Goal: Information Seeking & Learning: Learn about a topic

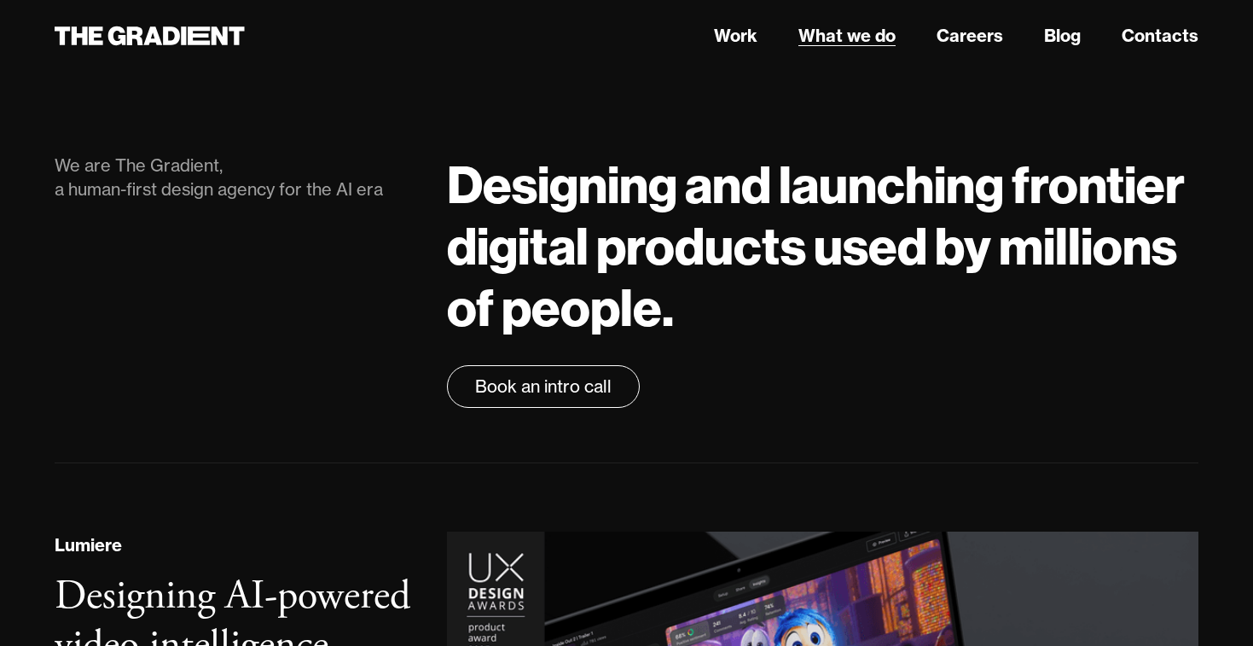
click at [869, 32] on link "What we do" at bounding box center [846, 36] width 97 height 26
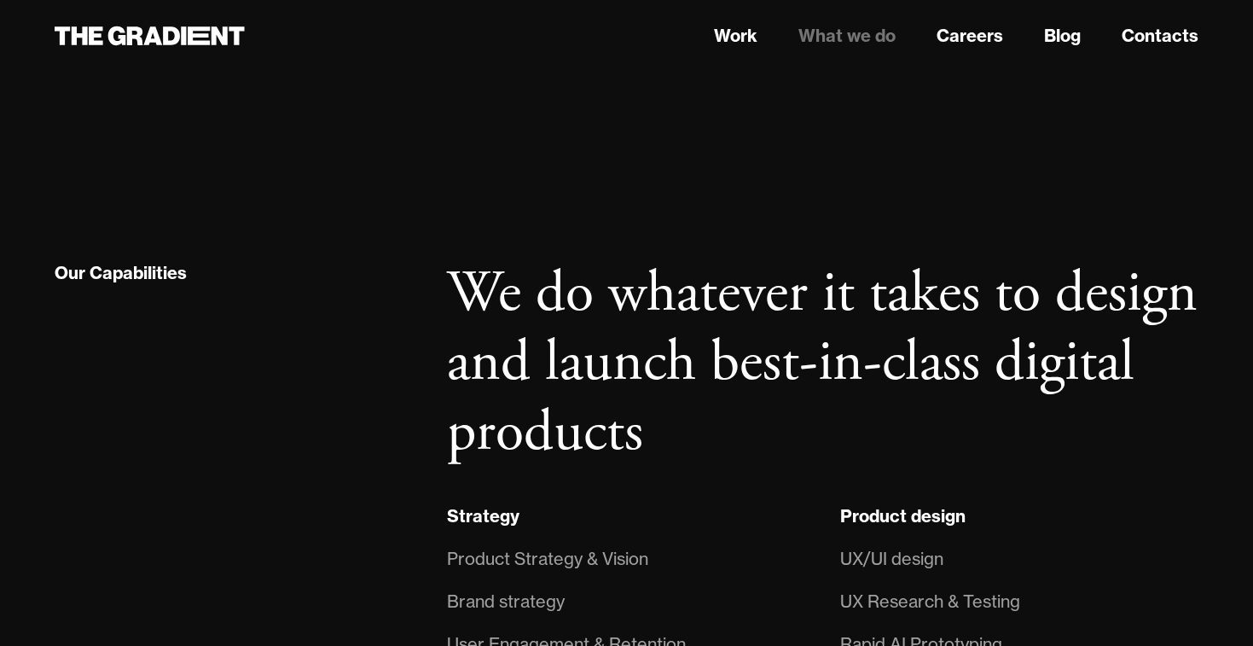
scroll to position [107, 0]
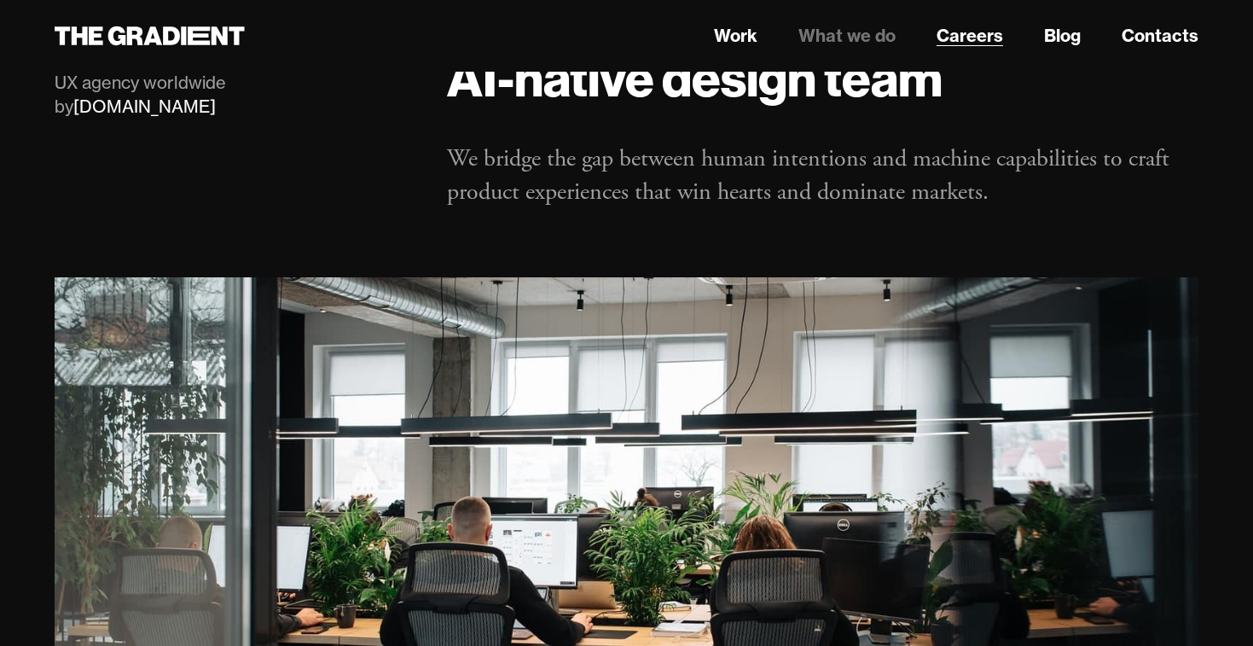
click at [981, 30] on link "Careers" at bounding box center [969, 36] width 67 height 26
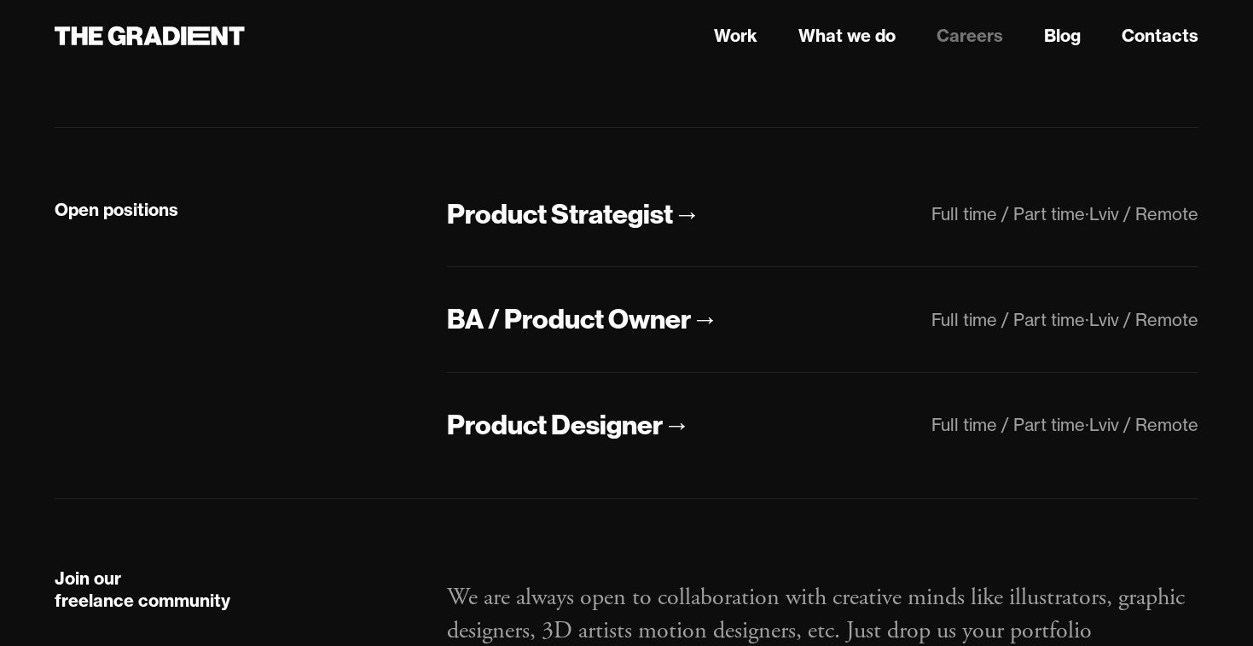
scroll to position [346, 0]
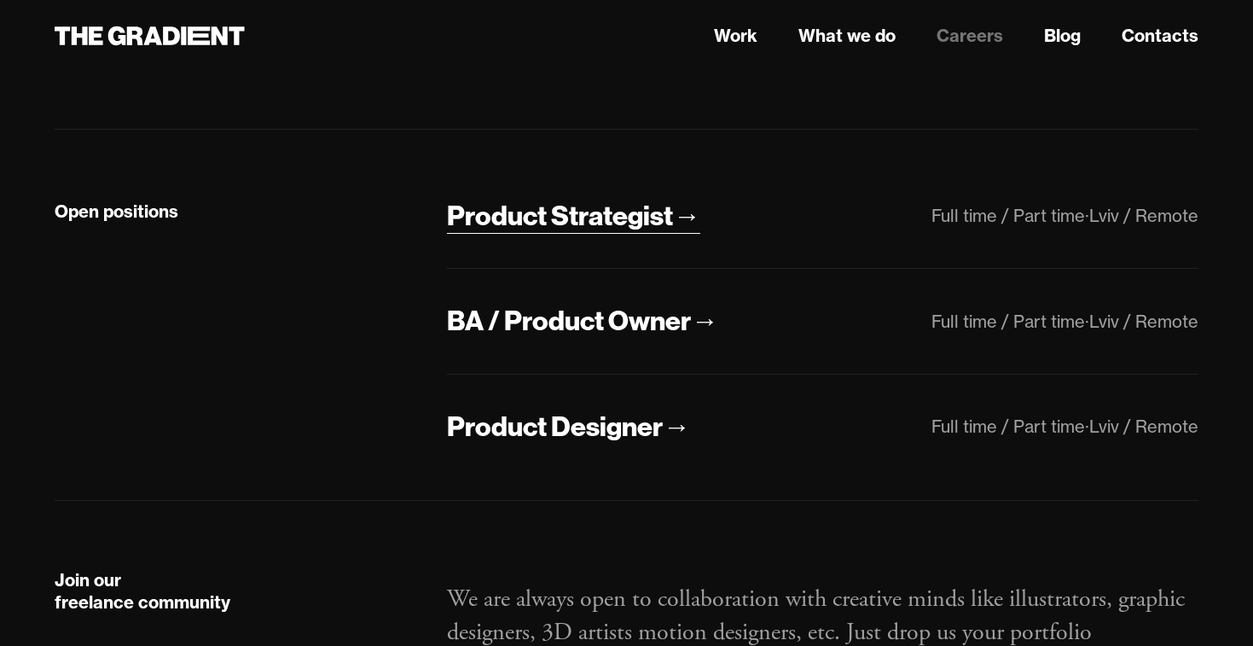
click at [658, 223] on div "Product Strategist" at bounding box center [560, 216] width 226 height 36
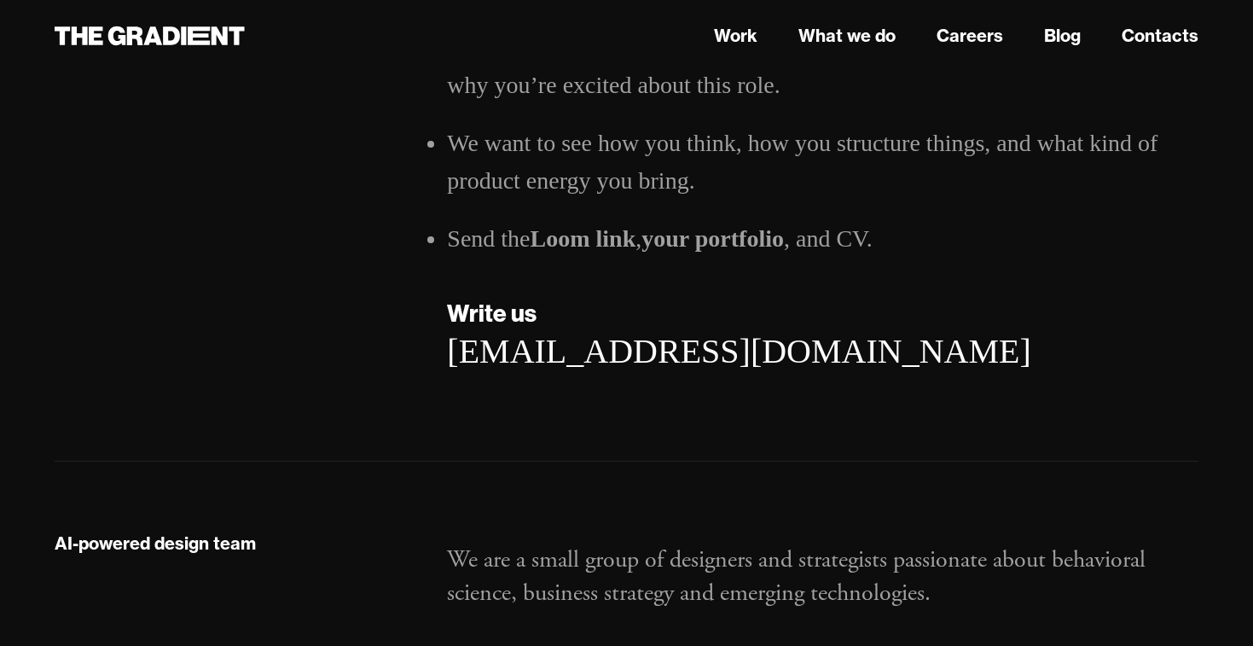
scroll to position [3809, 0]
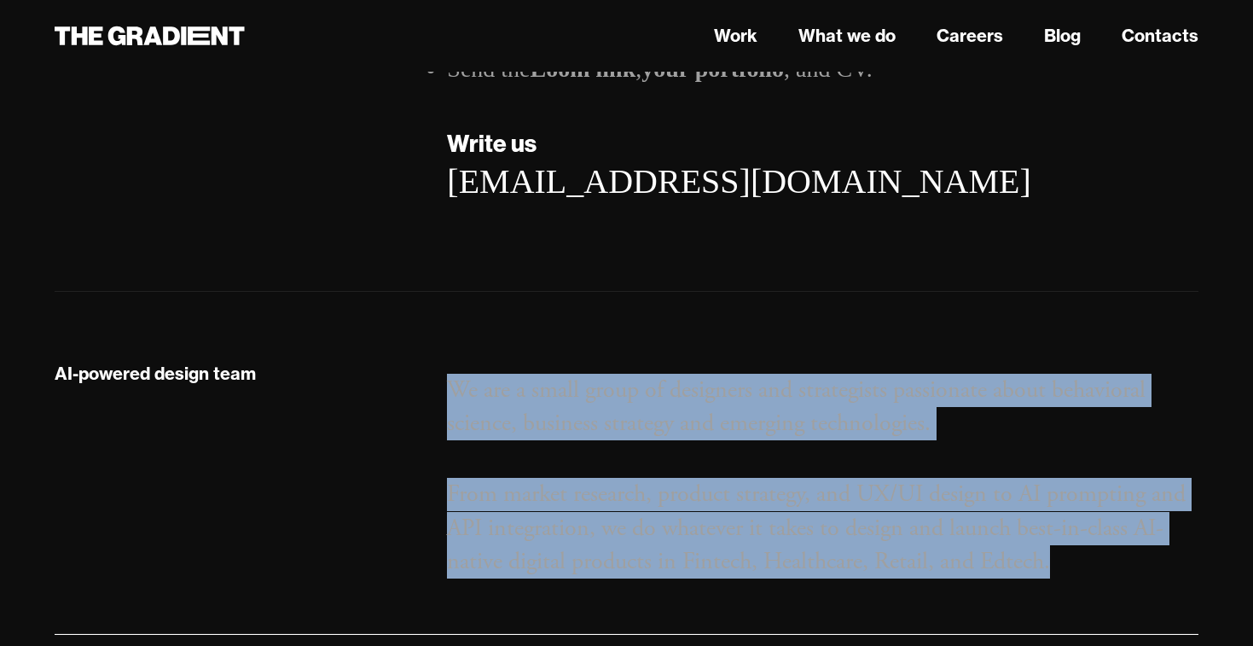
drag, startPoint x: 436, startPoint y: 314, endPoint x: 1104, endPoint y: 497, distance: 693.2
click at [1104, 497] on div "We are a small group of designers and strategists passionate about behavioral s…" at bounding box center [822, 469] width 785 height 218
click at [1104, 497] on p "From market research, product strategy, and UX/UI design to AI prompting and AP…" at bounding box center [822, 528] width 751 height 101
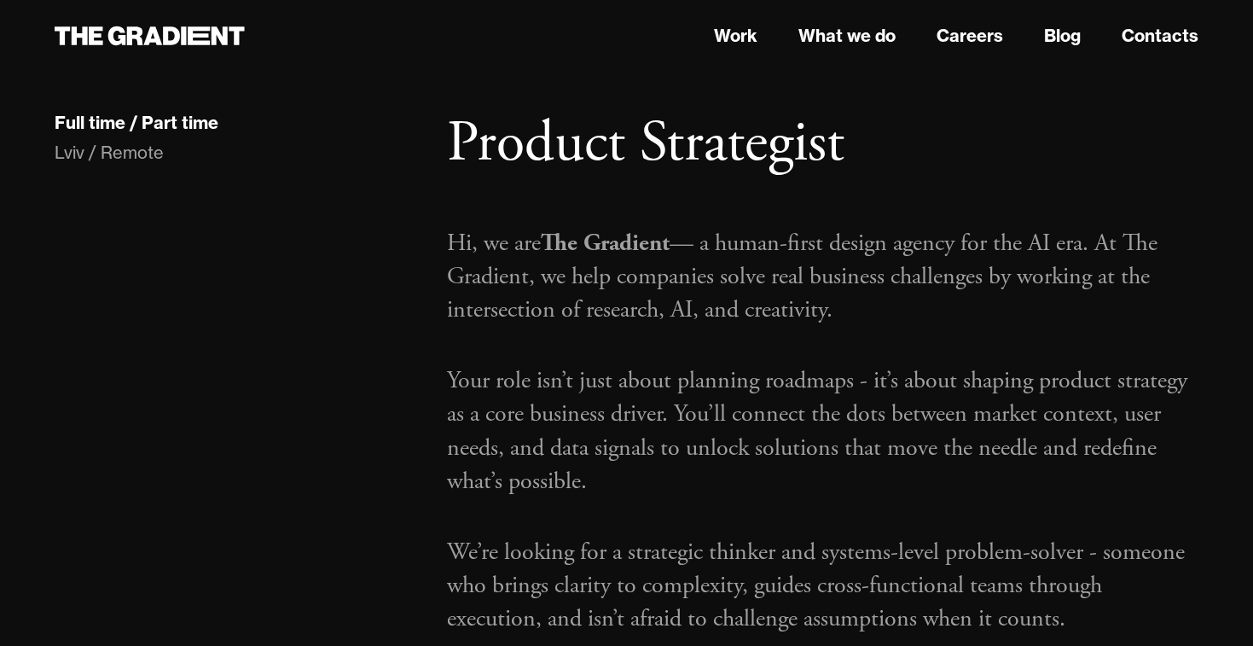
scroll to position [0, 0]
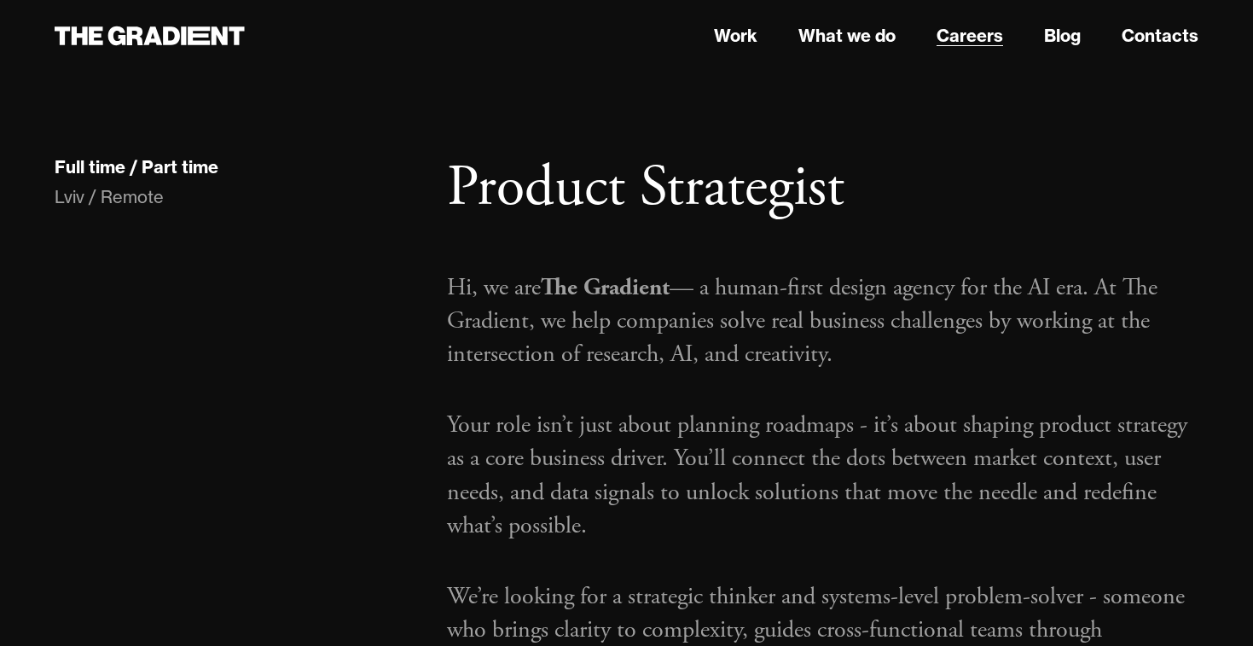
click at [989, 41] on link "Careers" at bounding box center [969, 36] width 67 height 26
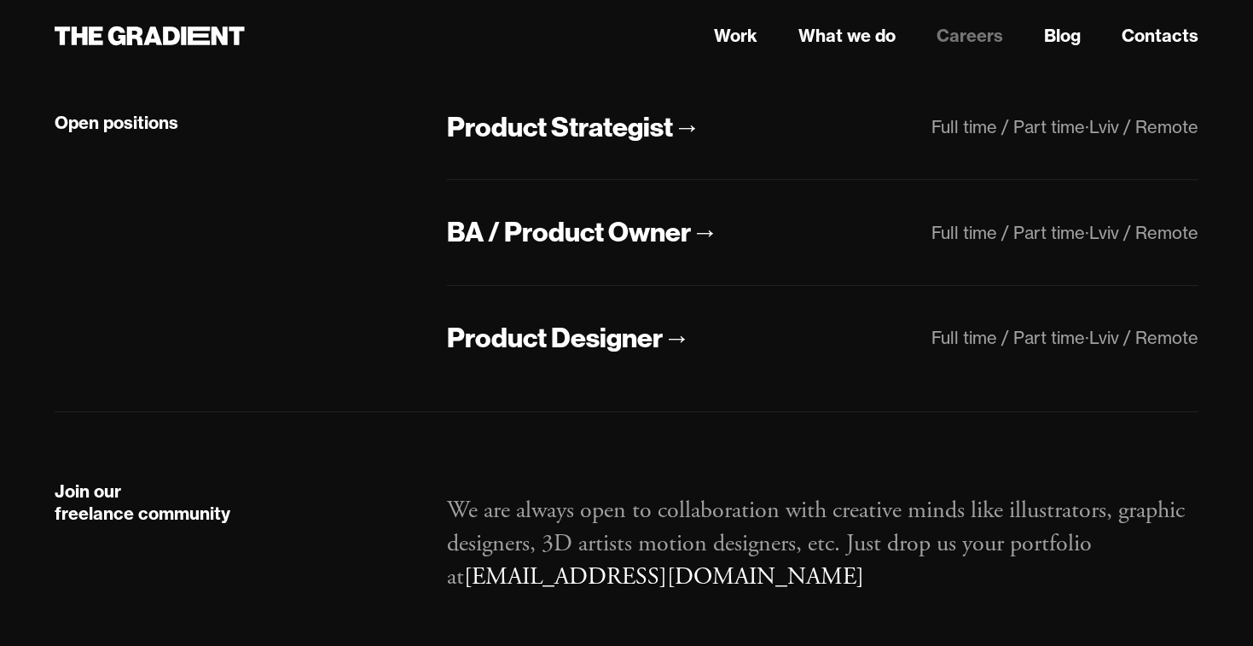
scroll to position [480, 0]
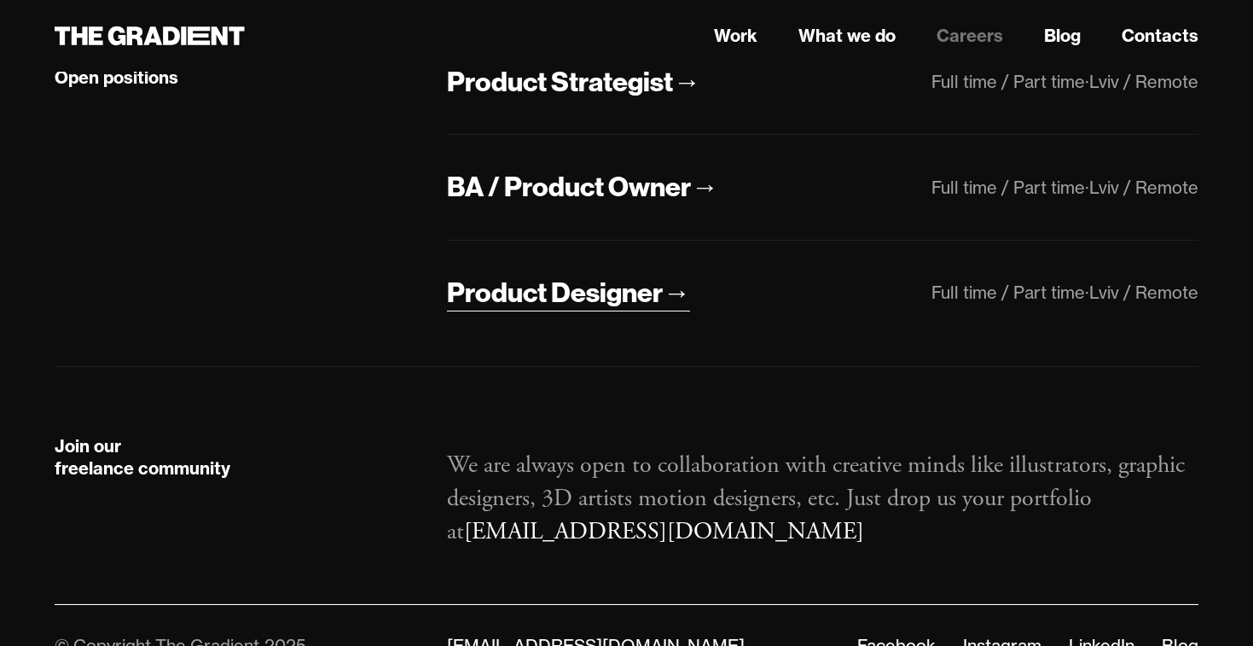
click at [677, 285] on div "→" at bounding box center [676, 293] width 27 height 36
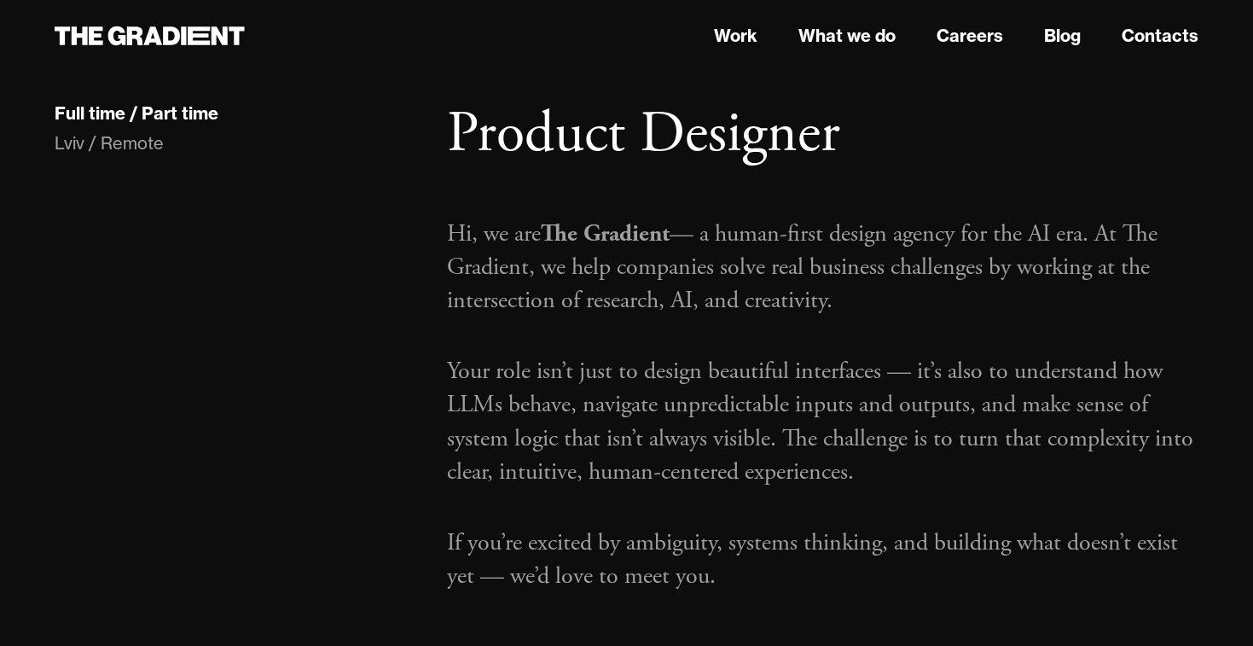
scroll to position [55, 0]
drag, startPoint x: 880, startPoint y: 301, endPoint x: 930, endPoint y: 347, distance: 68.2
click at [931, 348] on div "Hi, we are The Gradient — a human-first design agency for the AI era. At The Gr…" at bounding box center [822, 416] width 751 height 427
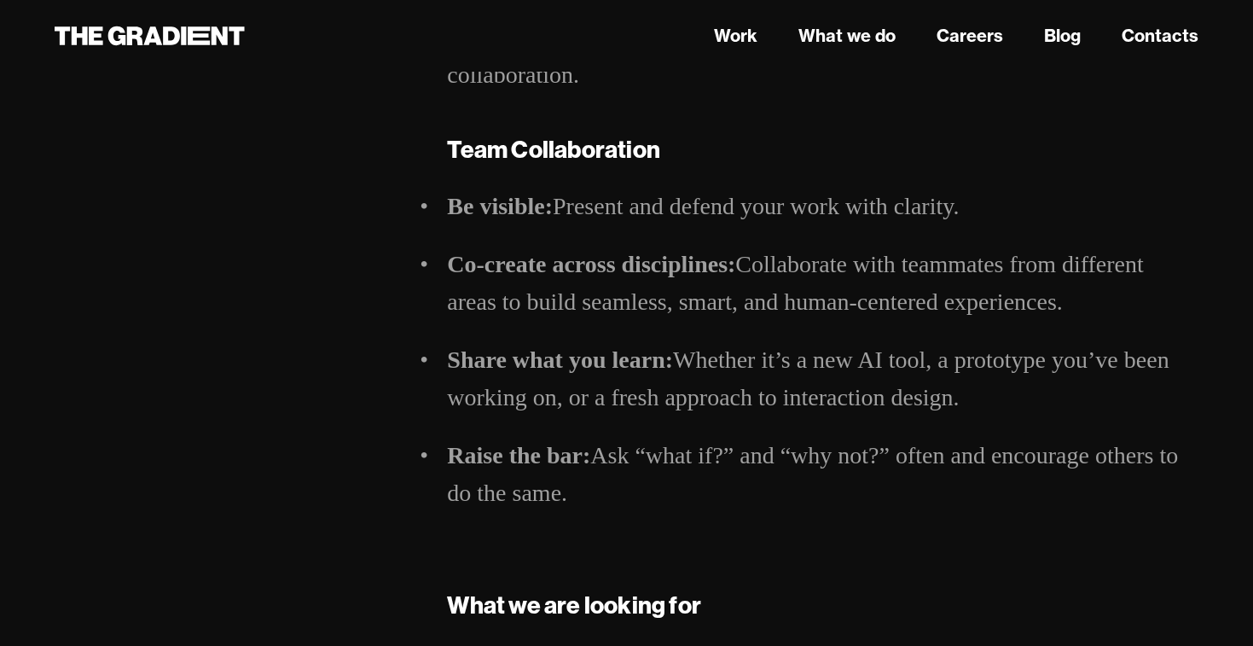
scroll to position [1404, 0]
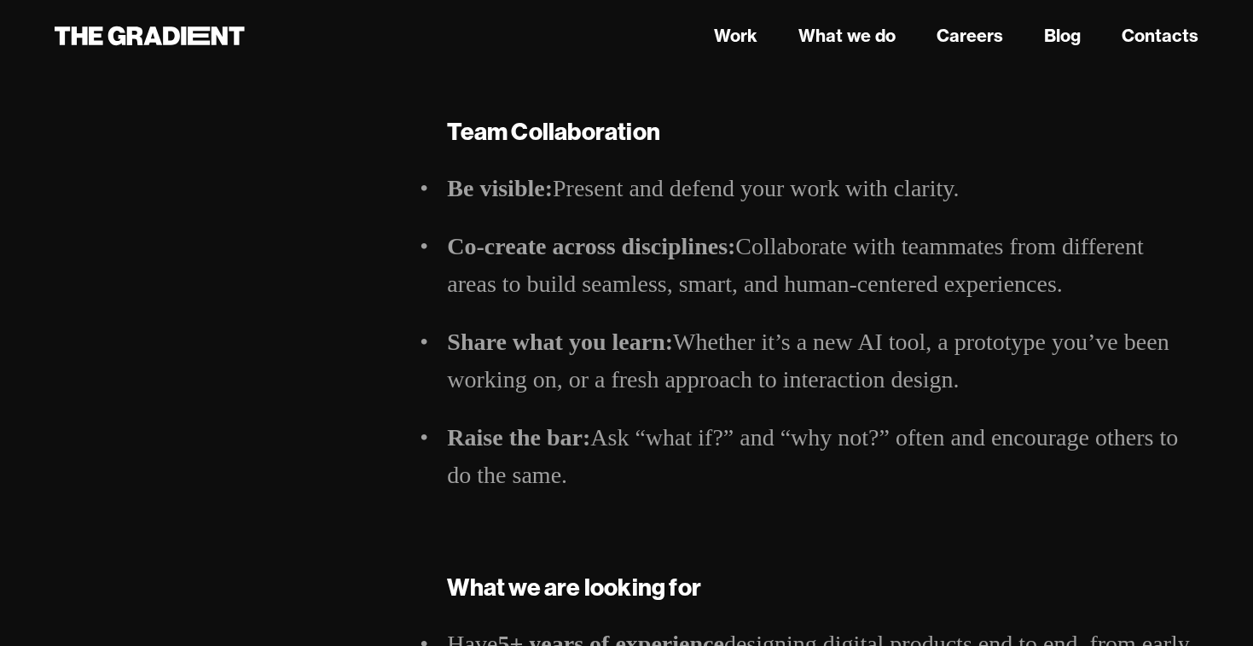
drag, startPoint x: 666, startPoint y: 494, endPoint x: 415, endPoint y: 173, distance: 407.0
drag, startPoint x: 452, startPoint y: 137, endPoint x: 602, endPoint y: 471, distance: 365.6
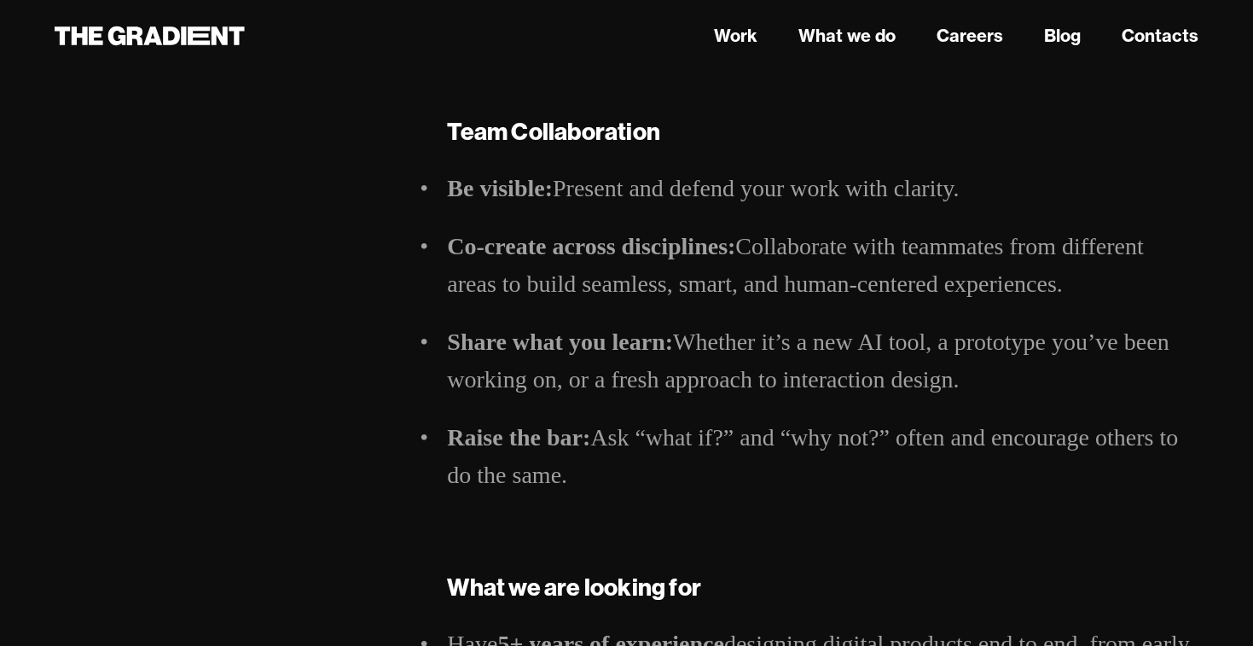
click at [602, 471] on li "Raise the bar: Ask “what if?” and “why not?” often and encourage others to do t…" at bounding box center [822, 456] width 751 height 75
drag, startPoint x: 602, startPoint y: 471, endPoint x: 596, endPoint y: 480, distance: 11.1
click at [595, 472] on li "Raise the bar: Ask “what if?” and “why not?” often and encourage others to do t…" at bounding box center [822, 456] width 751 height 75
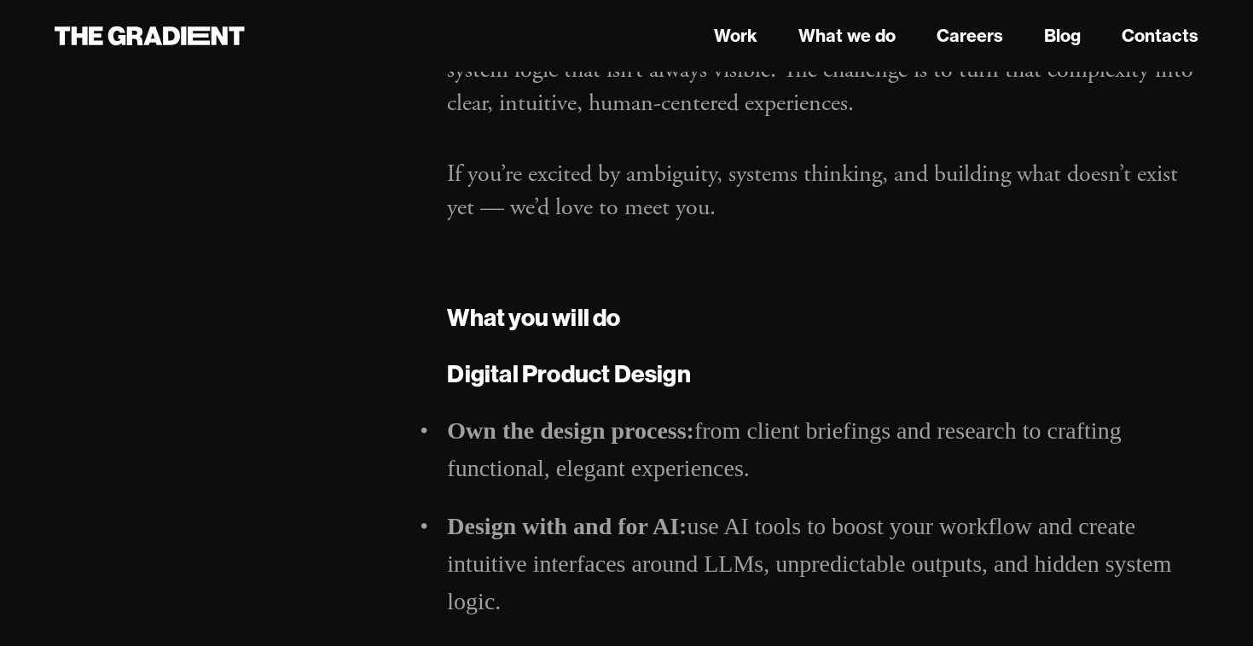
scroll to position [0, 0]
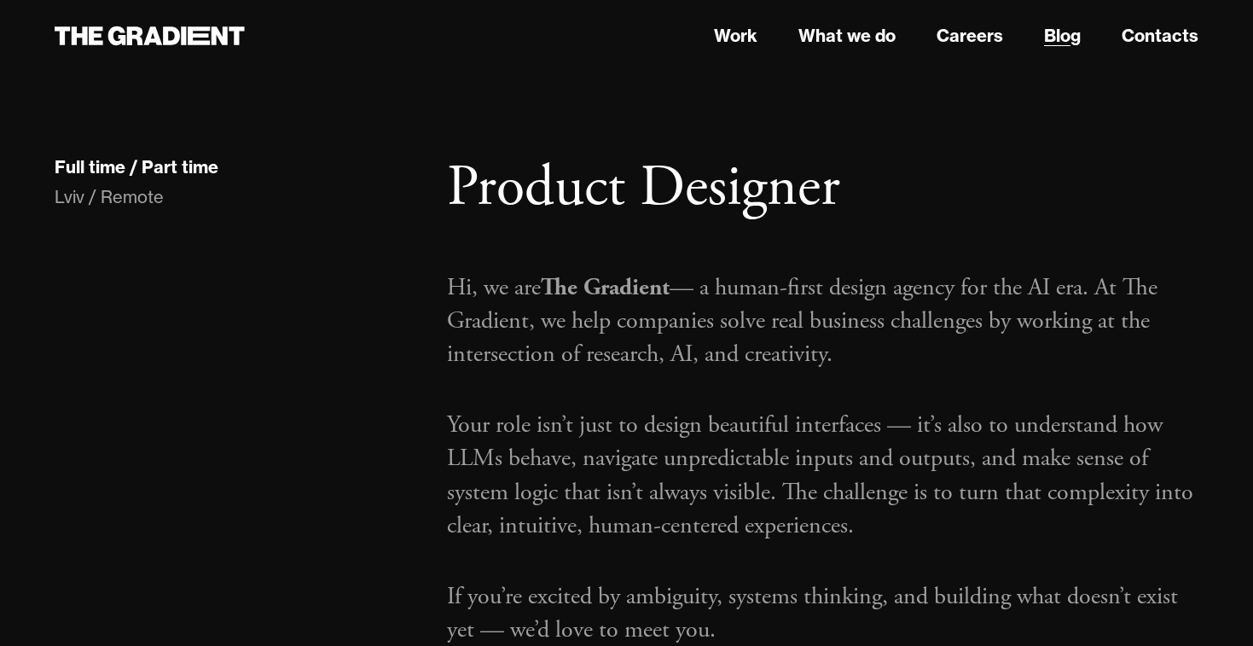
click at [1058, 41] on link "Blog" at bounding box center [1062, 36] width 37 height 26
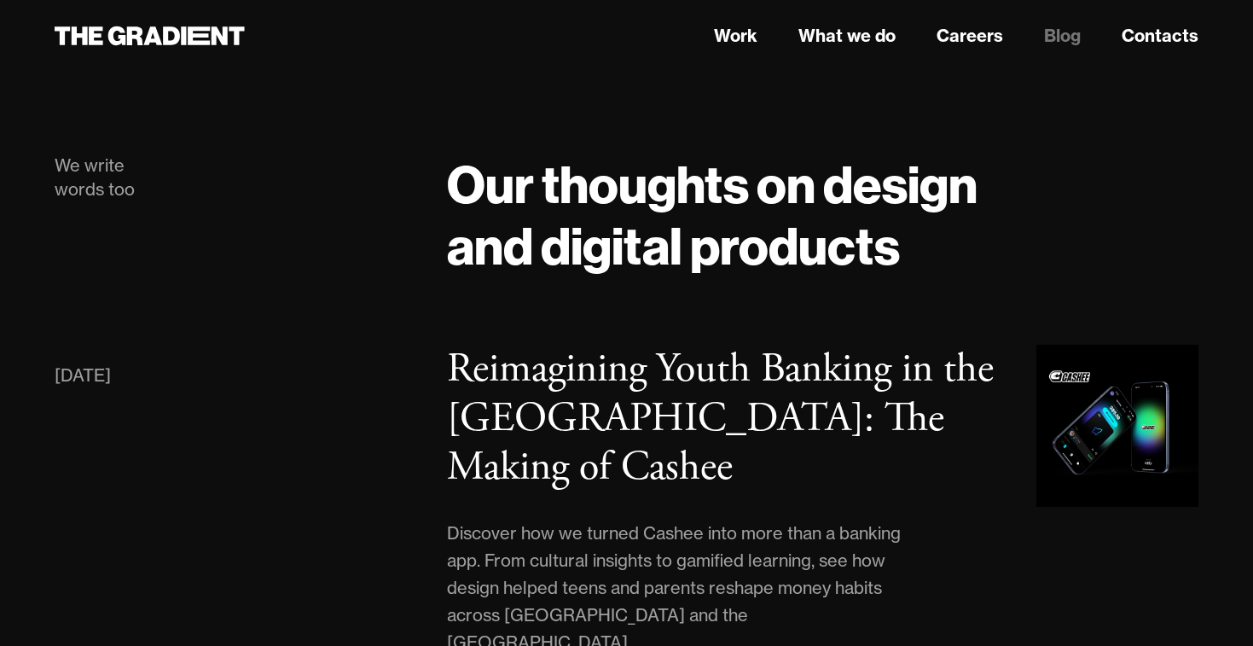
click at [796, 275] on h1 "Our thoughts on design and digital products" at bounding box center [822, 214] width 751 height 123
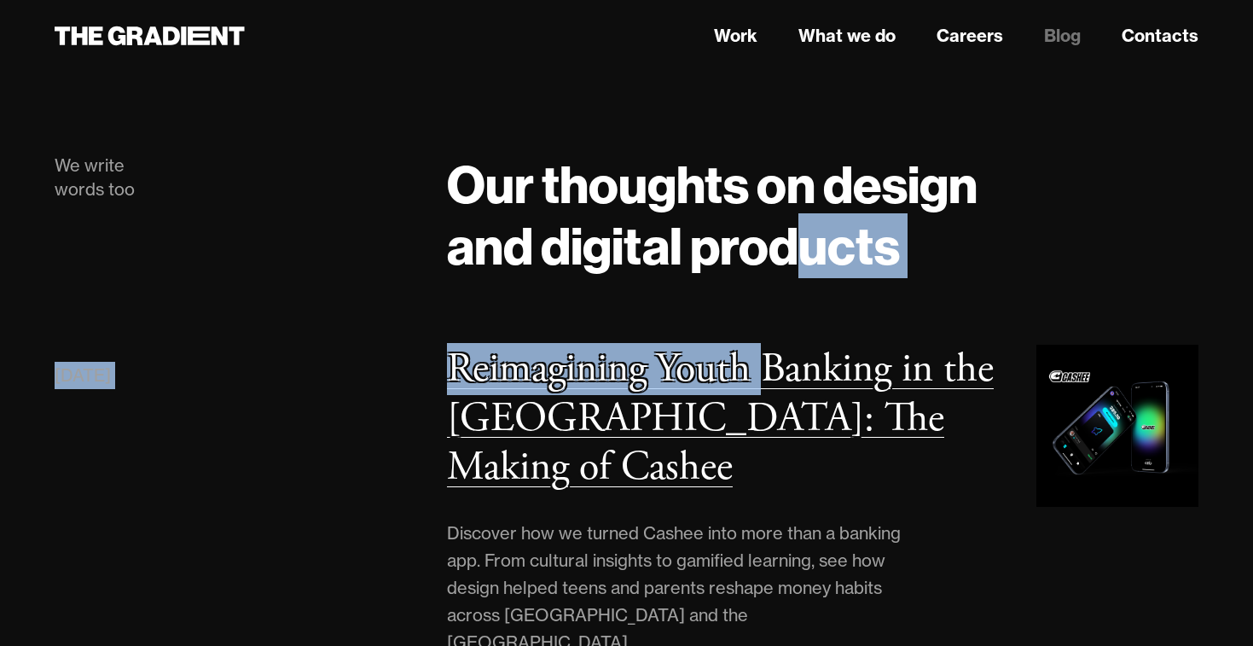
drag, startPoint x: 796, startPoint y: 250, endPoint x: 770, endPoint y: 358, distance: 111.5
click at [770, 358] on h3 "Reimagining Youth Banking in the [GEOGRAPHIC_DATA]: The Making of Cashee" at bounding box center [720, 418] width 547 height 150
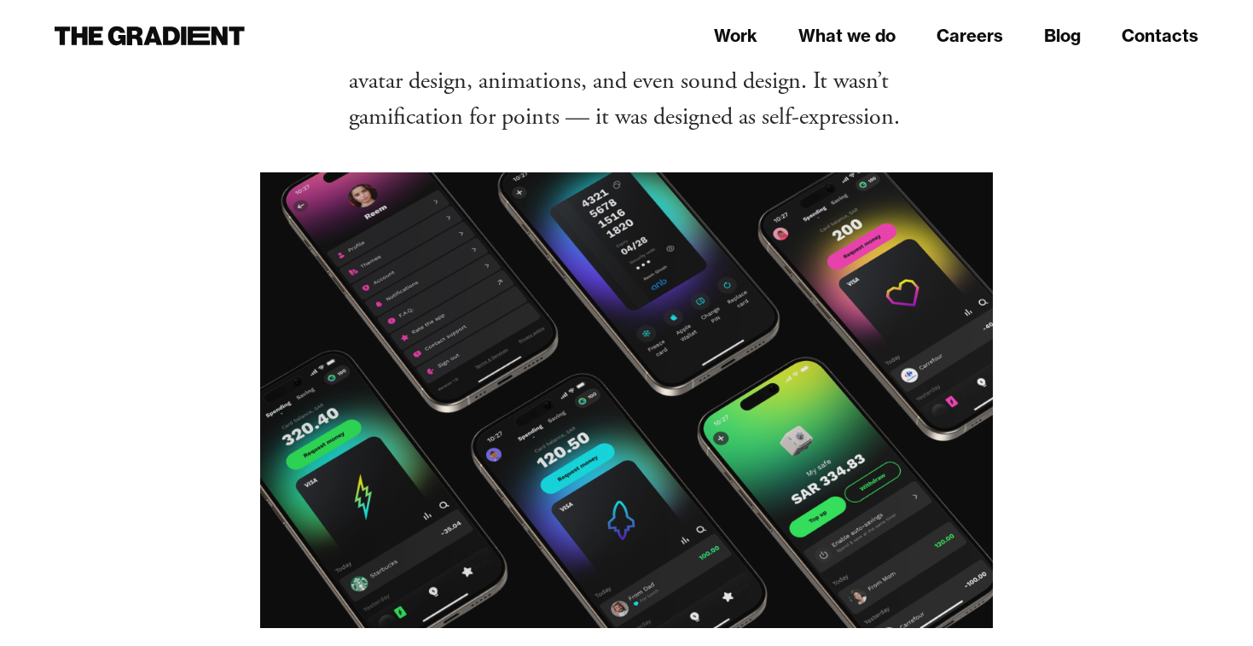
scroll to position [10979, 0]
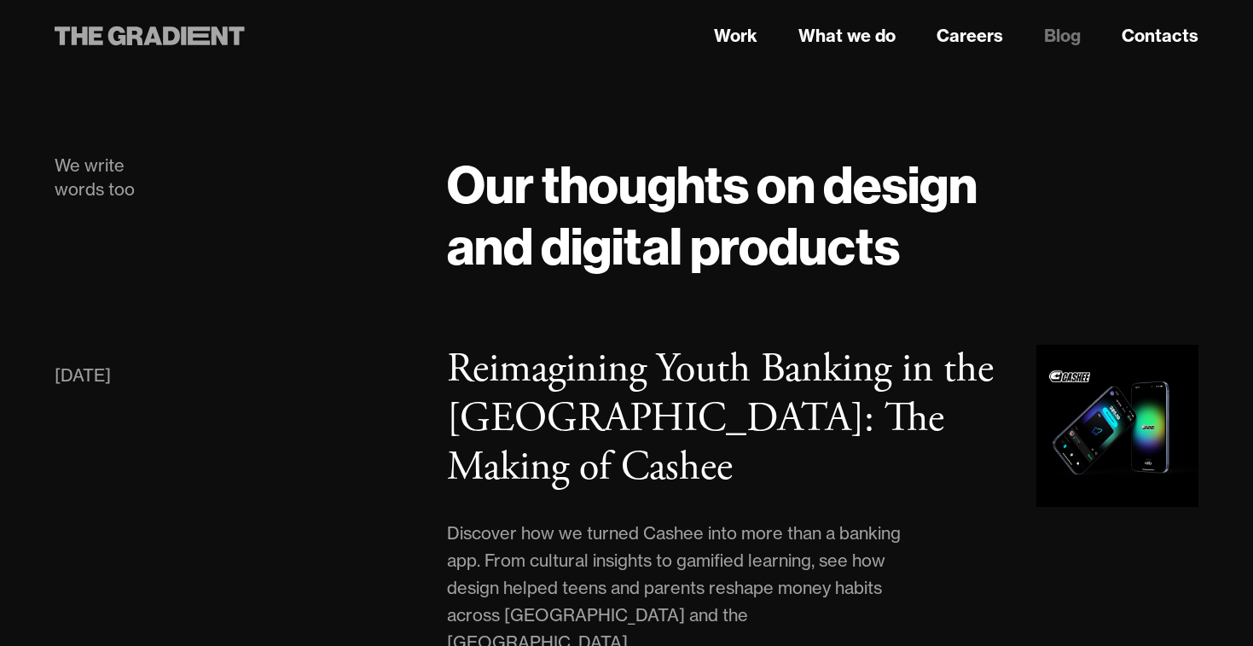
click at [182, 36] on icon at bounding box center [183, 35] width 5 height 19
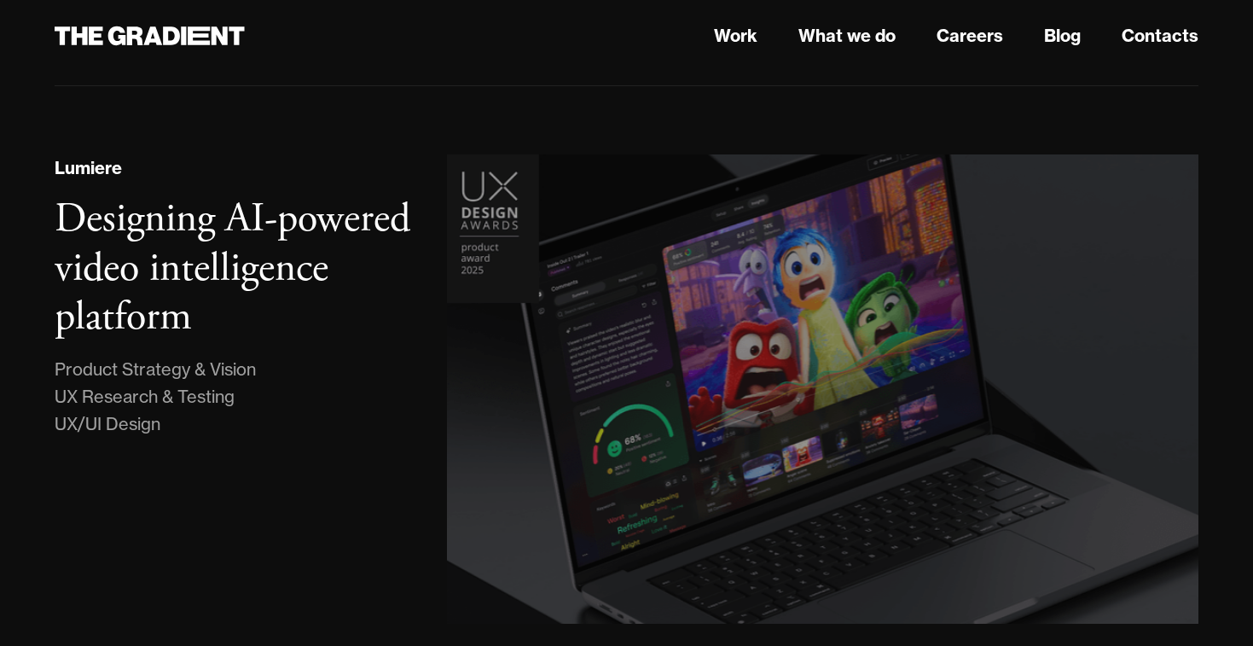
scroll to position [592, 0]
